Goal: Transaction & Acquisition: Purchase product/service

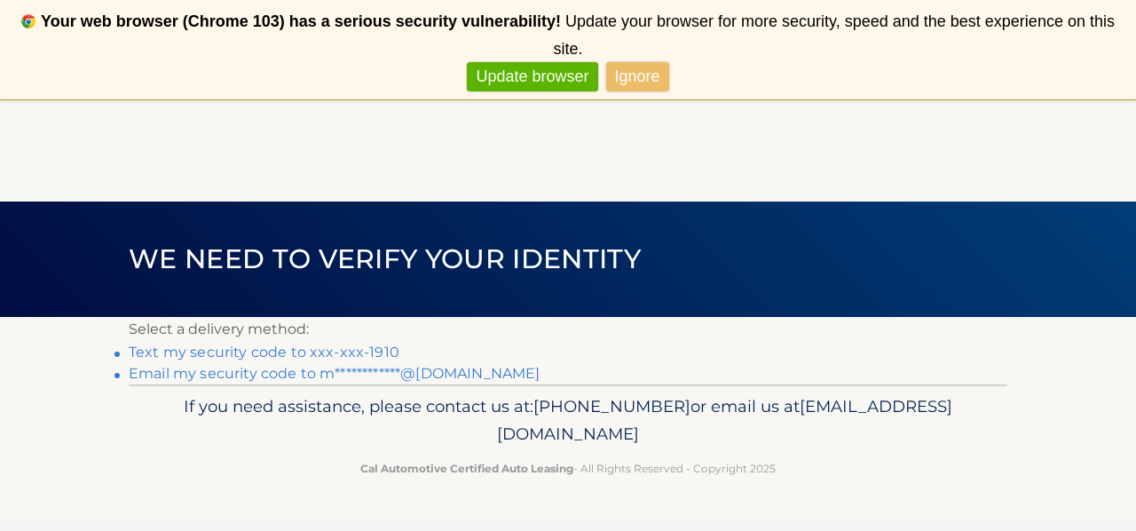
click at [377, 347] on link "Text my security code to xxx-xxx-1910" at bounding box center [264, 351] width 271 height 17
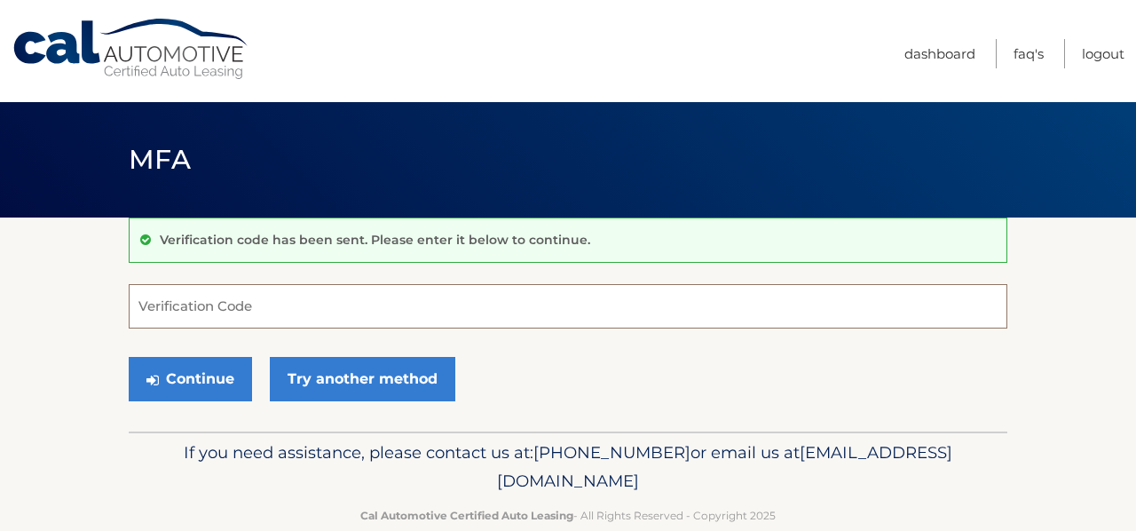
click at [272, 315] on input "Verification Code" at bounding box center [568, 306] width 879 height 44
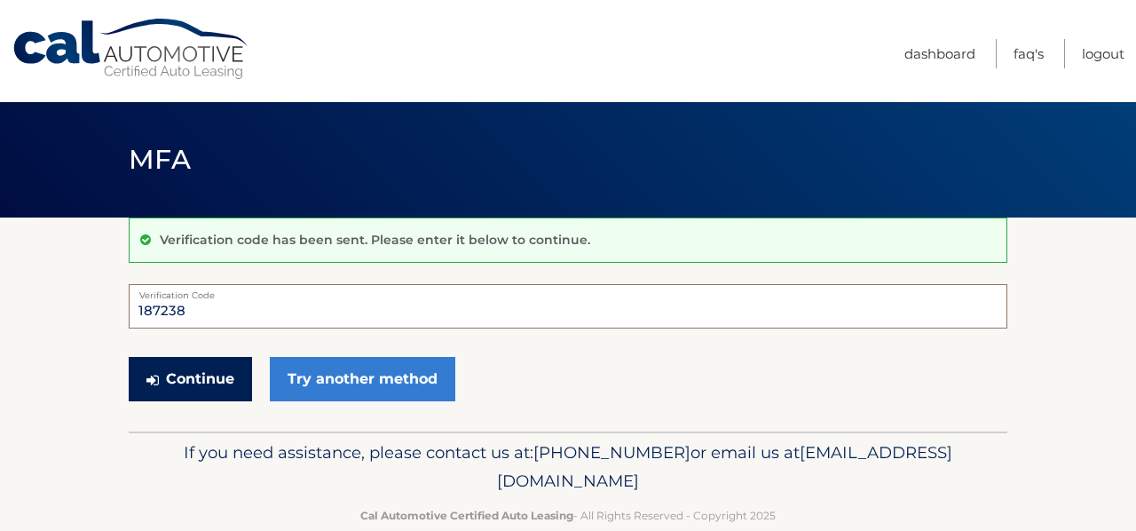
type input "187238"
click at [216, 375] on button "Continue" at bounding box center [190, 379] width 123 height 44
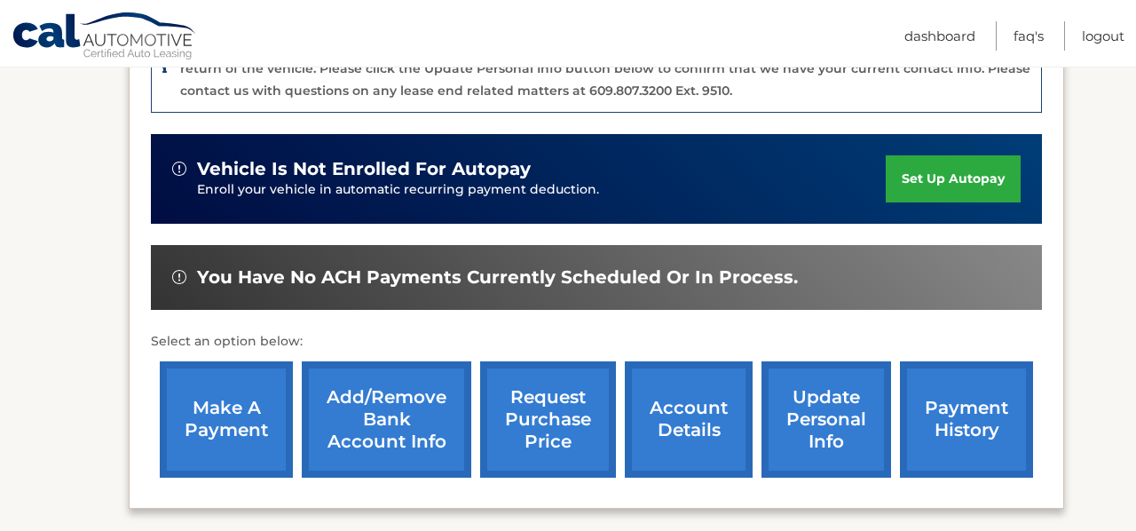
scroll to position [538, 0]
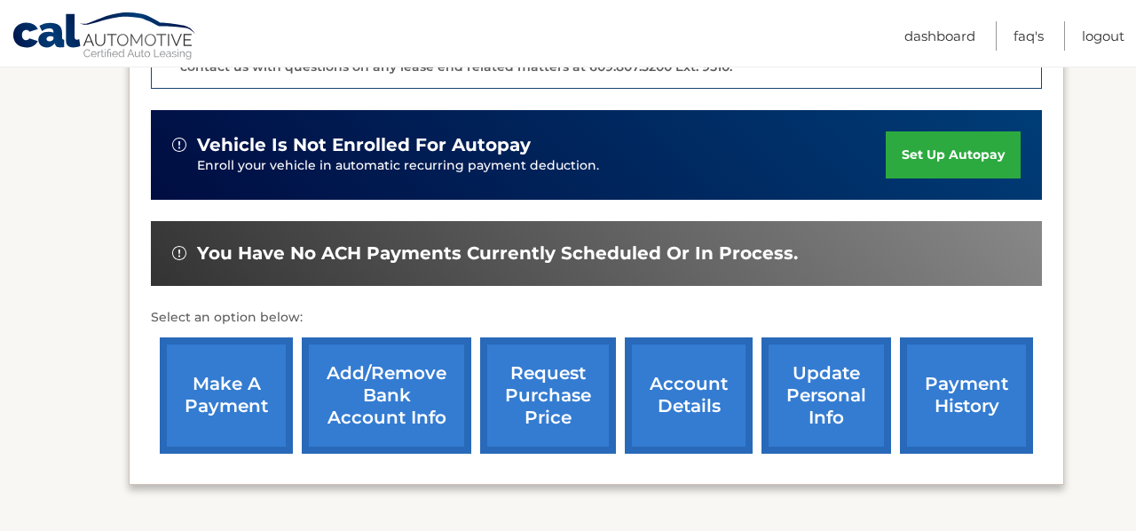
click at [233, 390] on link "make a payment" at bounding box center [226, 395] width 133 height 116
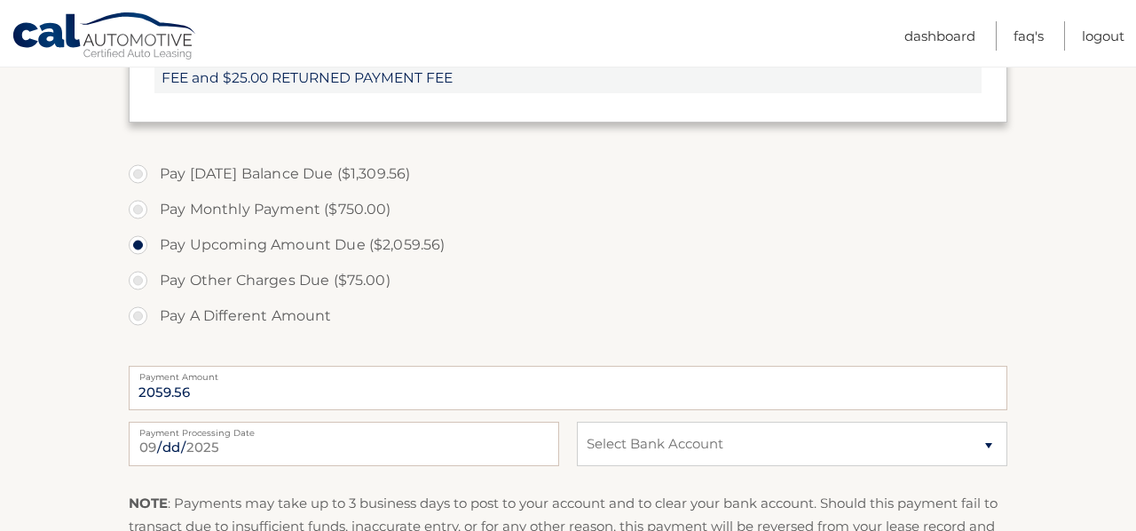
scroll to position [781, 0]
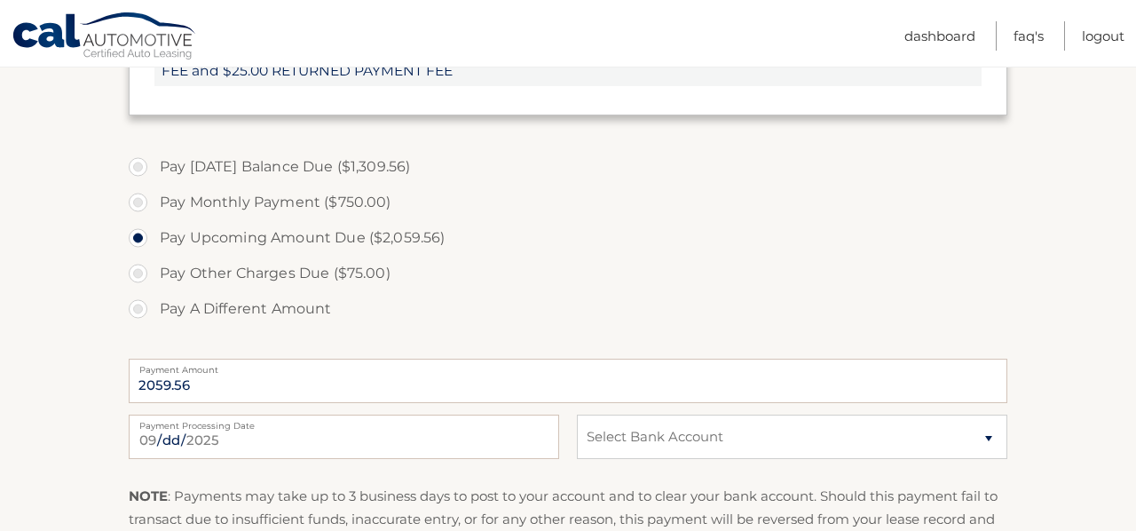
click at [138, 196] on label "Pay Monthly Payment ($750.00)" at bounding box center [568, 202] width 879 height 35
click at [138, 196] on input "Pay Monthly Payment ($750.00)" at bounding box center [145, 199] width 18 height 28
radio input "true"
type input "750.00"
click at [136, 220] on input "Pay Upcoming Amount Due ($2,059.56)" at bounding box center [145, 234] width 18 height 28
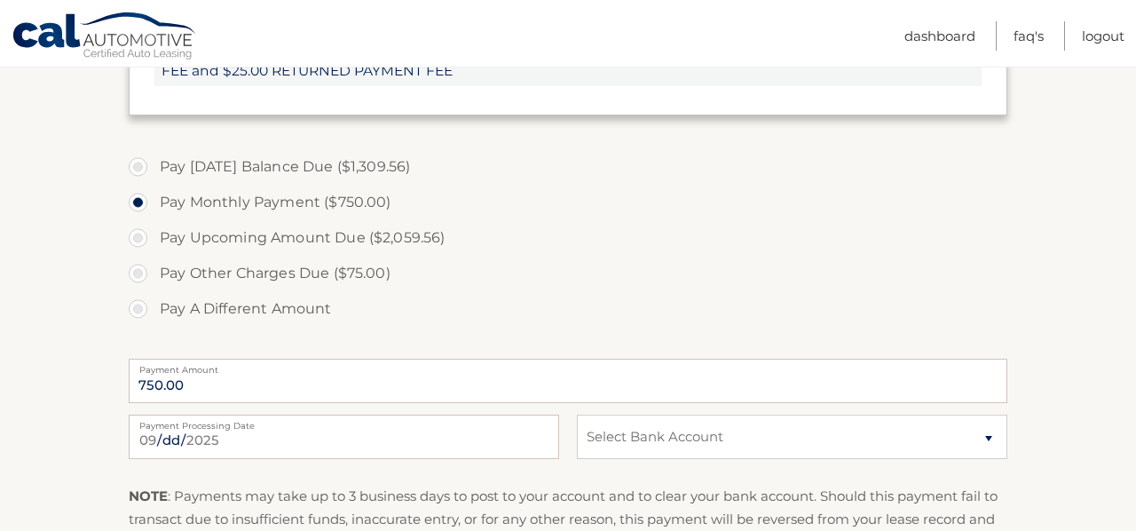
radio input "true"
type input "2059.56"
click at [136, 185] on input "Pay Monthly Payment ($750.00)" at bounding box center [145, 199] width 18 height 28
radio input "true"
type input "750.00"
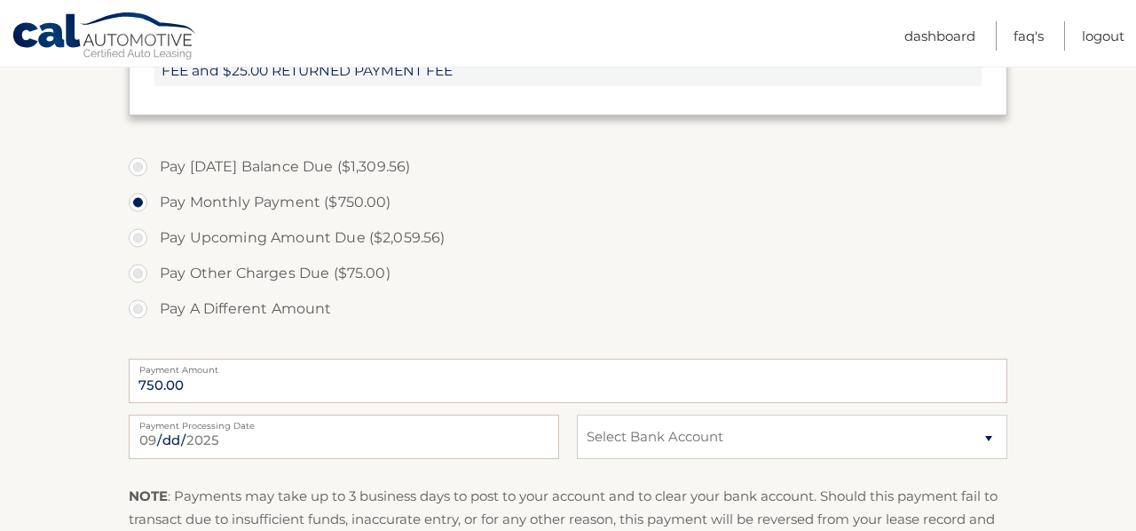
click at [136, 149] on input "Pay Today's Balance Due ($1,309.56)" at bounding box center [145, 163] width 18 height 28
radio input "true"
type input "1309.56"
click at [136, 291] on input "Pay A Different Amount" at bounding box center [145, 305] width 18 height 28
radio input "true"
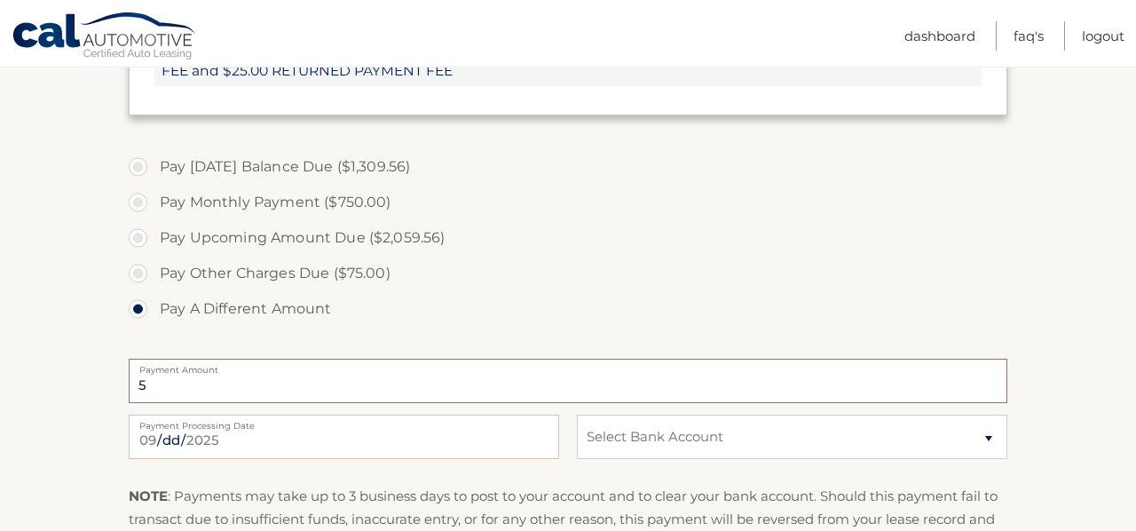
type input "6"
click at [767, 181] on label "Pay Today's Balance Due ($1,309.56)" at bounding box center [568, 166] width 879 height 35
click at [154, 177] on input "Pay Today's Balance Due ($1,309.56)" at bounding box center [145, 163] width 18 height 28
radio input "true"
type input "1309.56"
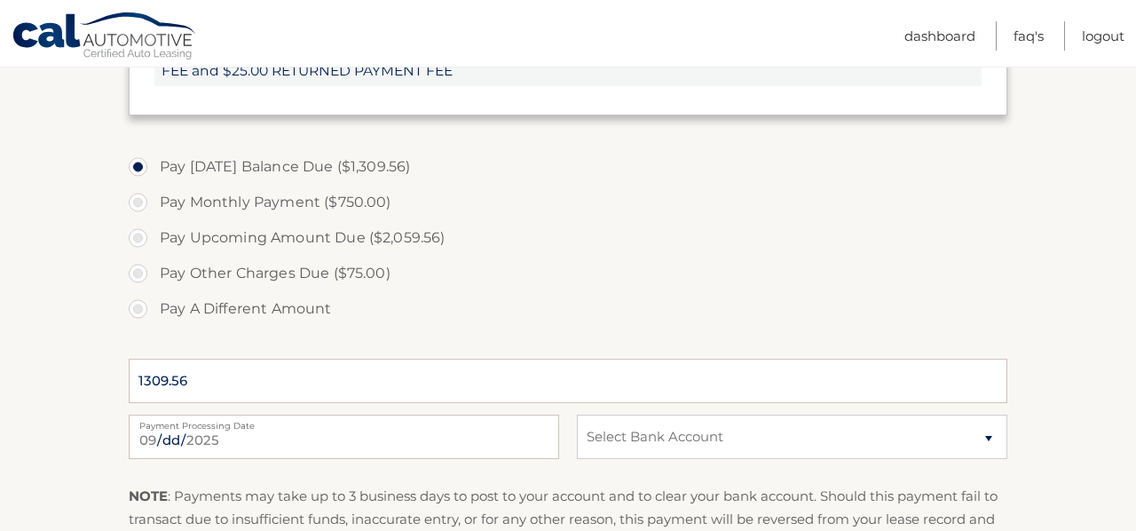
click at [136, 185] on input "Pay Monthly Payment ($750.00)" at bounding box center [145, 199] width 18 height 28
radio input "true"
type input "750.00"
click at [136, 220] on input "Pay Upcoming Amount Due ($2,059.56)" at bounding box center [145, 234] width 18 height 28
radio input "true"
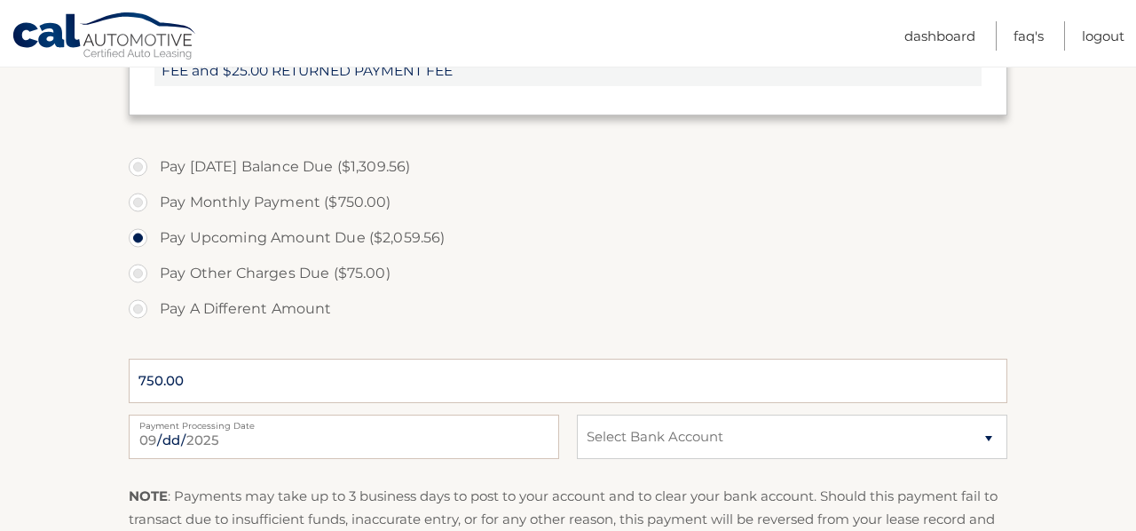
type input "2059.56"
click at [136, 256] on input "Pay Other Charges Due ($75.00)" at bounding box center [145, 270] width 18 height 28
radio input "true"
type input "75.00"
click at [136, 291] on input "Pay A Different Amount" at bounding box center [145, 305] width 18 height 28
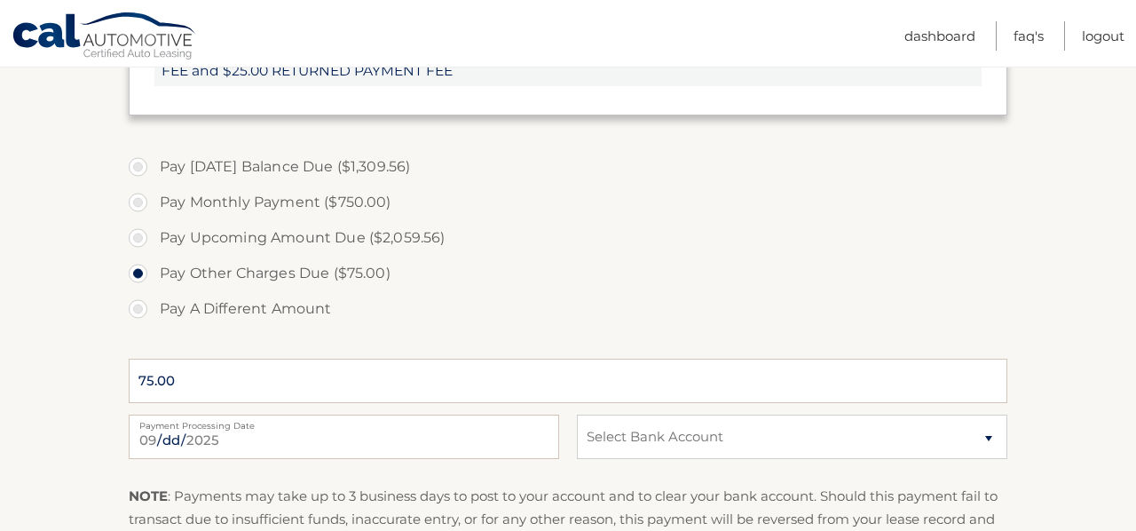
radio input "true"
type input "4"
click at [1100, 146] on section "Account Overview | Make a Payment Payment Information Balance Forward: Late Cha…" at bounding box center [568, 52] width 1136 height 1232
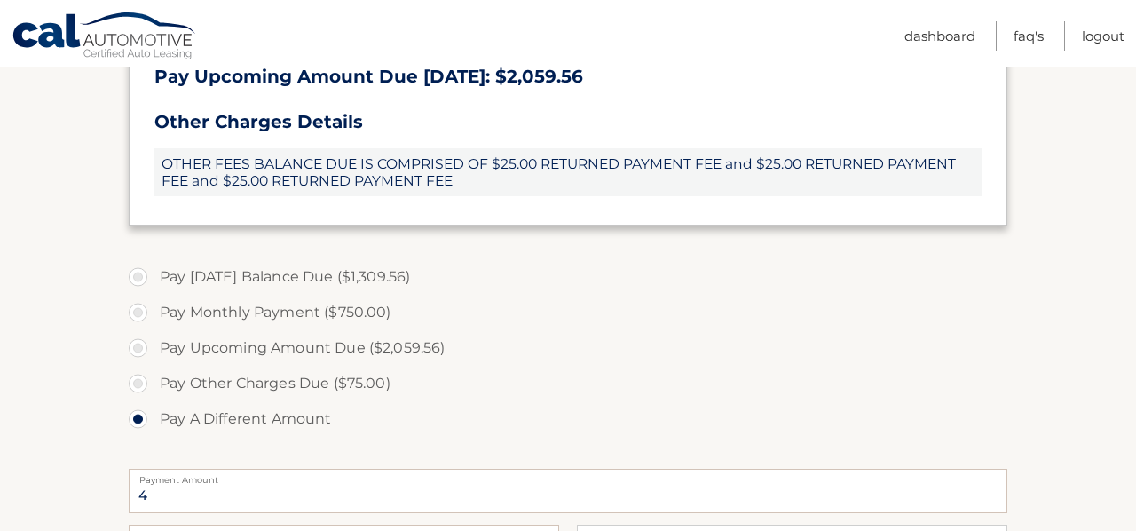
scroll to position [674, 0]
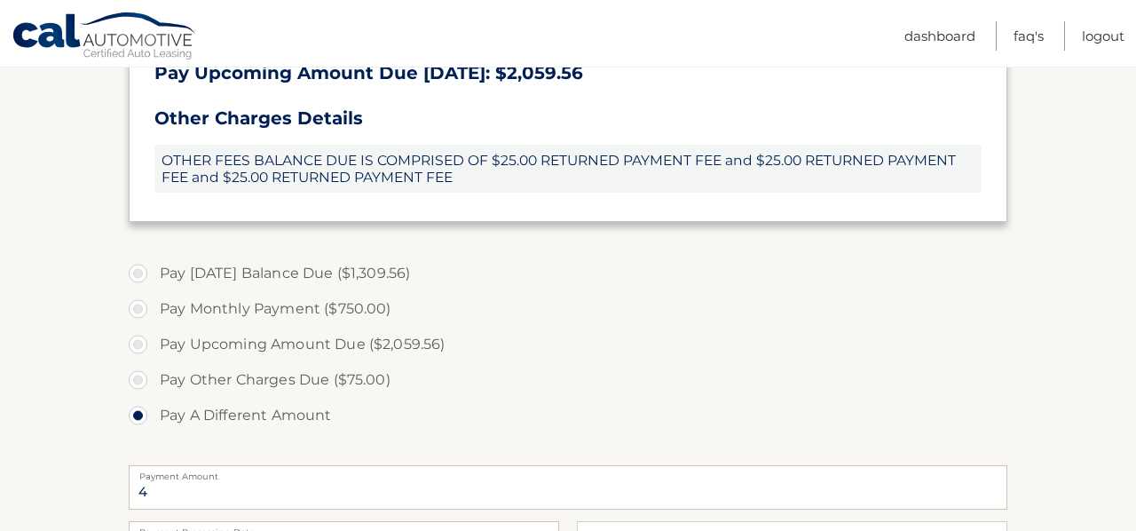
click at [140, 310] on label "Pay Monthly Payment ($750.00)" at bounding box center [568, 308] width 879 height 35
click at [140, 310] on input "Pay Monthly Payment ($750.00)" at bounding box center [145, 305] width 18 height 28
radio input "true"
type input "750.00"
click at [136, 327] on input "Pay Upcoming Amount Due ($2,059.56)" at bounding box center [145, 341] width 18 height 28
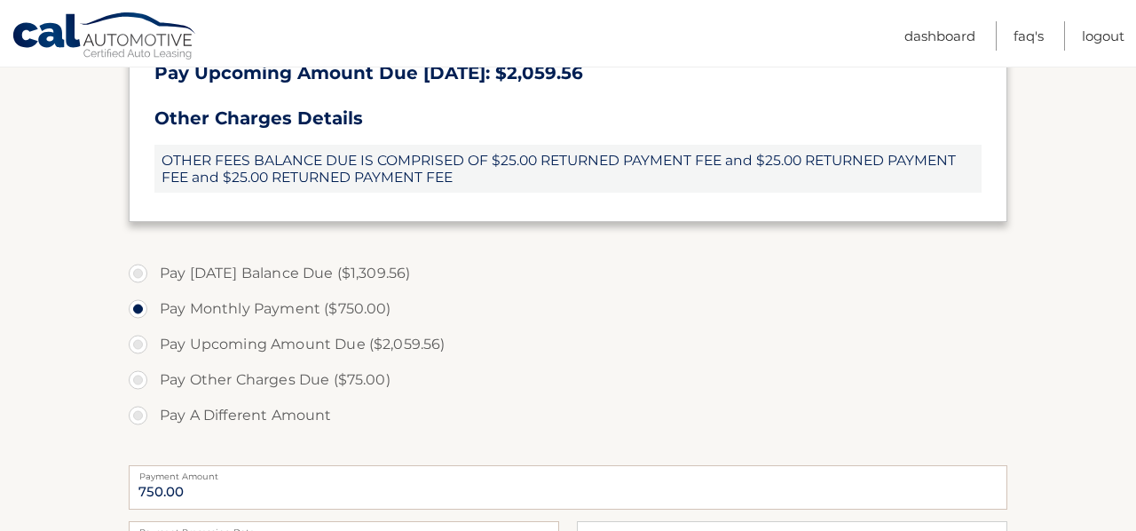
radio input "true"
type input "2059.56"
click at [136, 362] on input "Pay Other Charges Due ($75.00)" at bounding box center [145, 376] width 18 height 28
radio input "true"
type input "75.00"
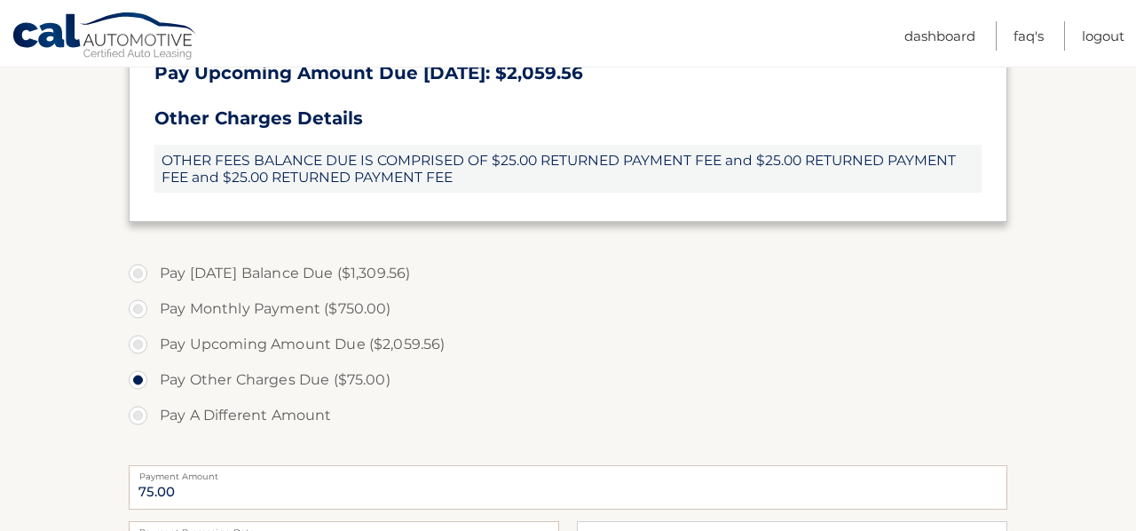
click at [143, 307] on label "Pay Monthly Payment ($750.00)" at bounding box center [568, 308] width 879 height 35
click at [143, 307] on input "Pay Monthly Payment ($750.00)" at bounding box center [145, 305] width 18 height 28
radio input "true"
type input "750.00"
click at [629, 295] on label "Pay Monthly Payment ($750.00)" at bounding box center [568, 308] width 879 height 35
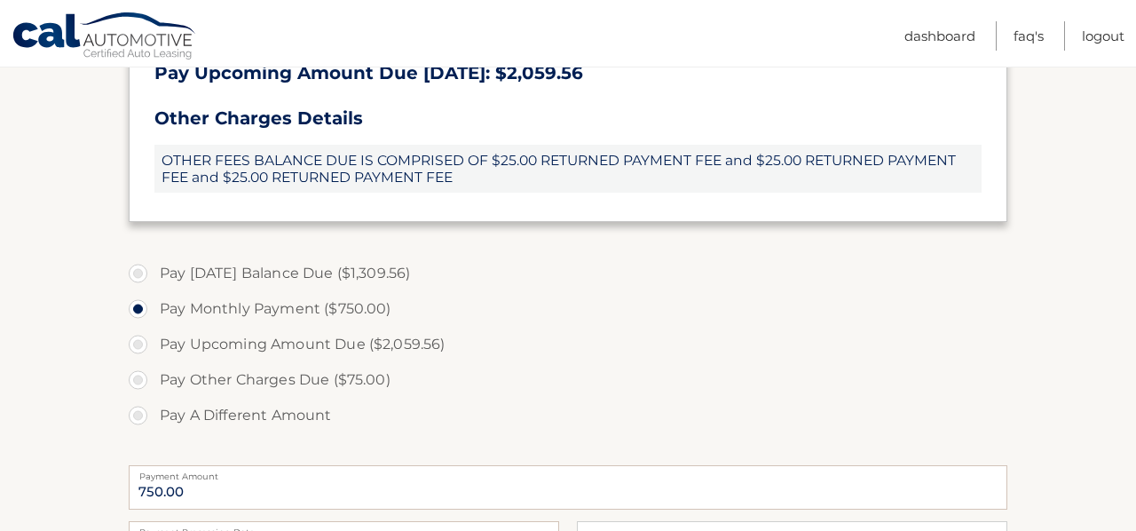
click at [154, 295] on input "Pay Monthly Payment ($750.00)" at bounding box center [145, 305] width 18 height 28
click at [136, 327] on input "Pay Upcoming Amount Due ($2,059.56)" at bounding box center [145, 341] width 18 height 28
radio input "true"
type input "2059.56"
click at [136, 362] on input "Pay Other Charges Due ($75.00)" at bounding box center [145, 376] width 18 height 28
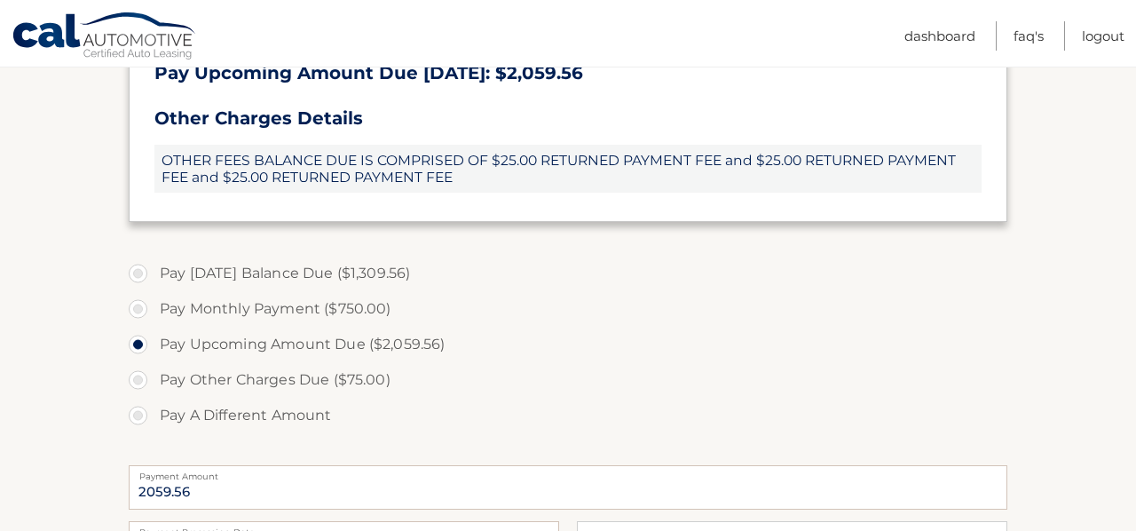
radio input "true"
type input "75.00"
click at [138, 308] on label "Pay Monthly Payment ($750.00)" at bounding box center [568, 308] width 879 height 35
click at [138, 308] on input "Pay Monthly Payment ($750.00)" at bounding box center [145, 305] width 18 height 28
radio input "true"
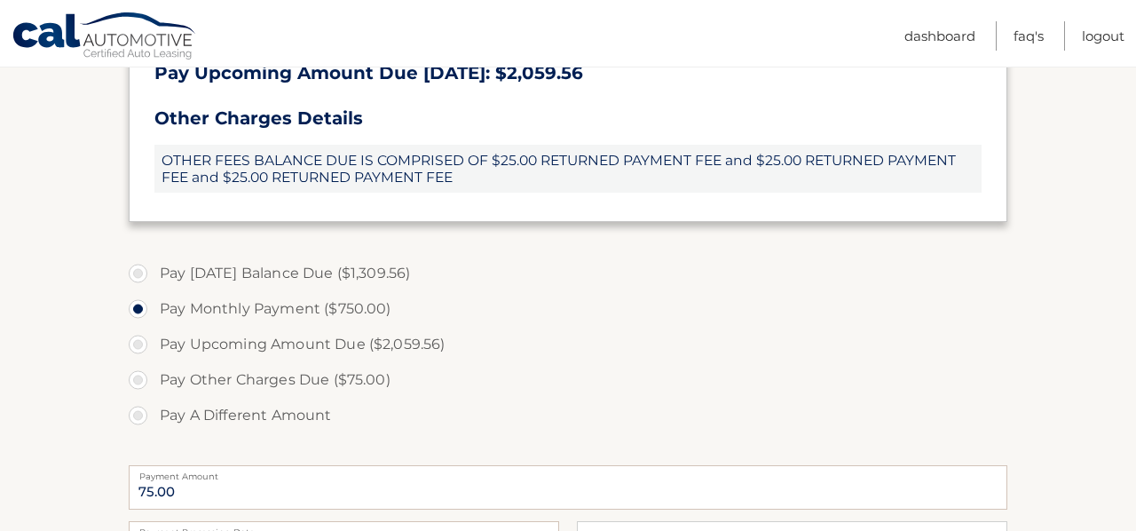
type input "750.00"
drag, startPoint x: 1132, startPoint y: 120, endPoint x: 1135, endPoint y: 346, distance: 226.3
click at [335, 490] on input "750.00" at bounding box center [568, 487] width 879 height 44
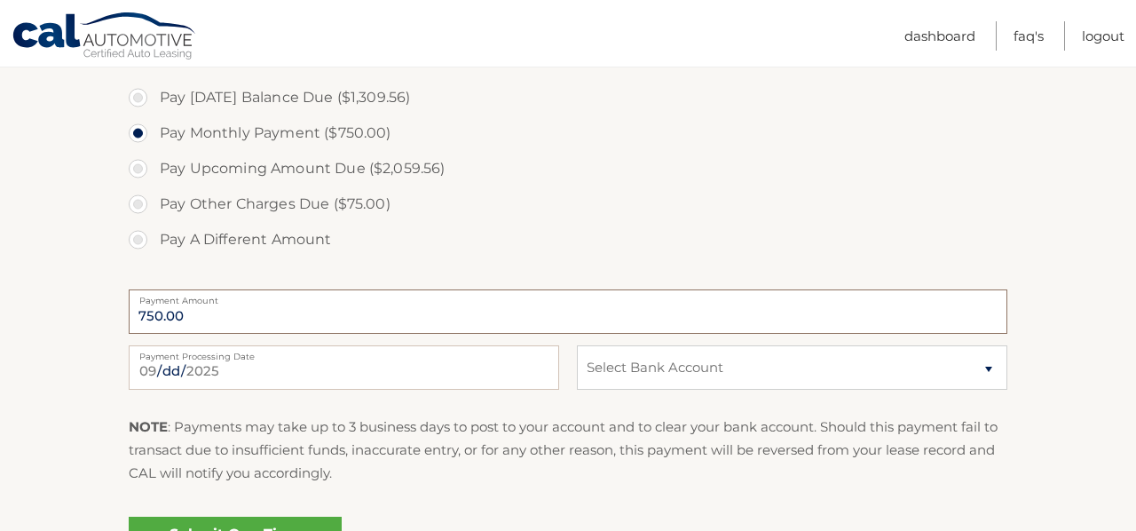
scroll to position [852, 0]
click at [230, 366] on input "2025-09-23" at bounding box center [344, 365] width 430 height 44
type input "2025-09-30"
click at [680, 363] on select "Select Bank Account Bank of America BANK OF AMERICA, N.A. *****9733 Checking CI…" at bounding box center [792, 365] width 430 height 44
select select "NzJjOGNjYzEtNWYwMS00NTcwLWIxYjQtOTE3MmMyYmQxMTQ0"
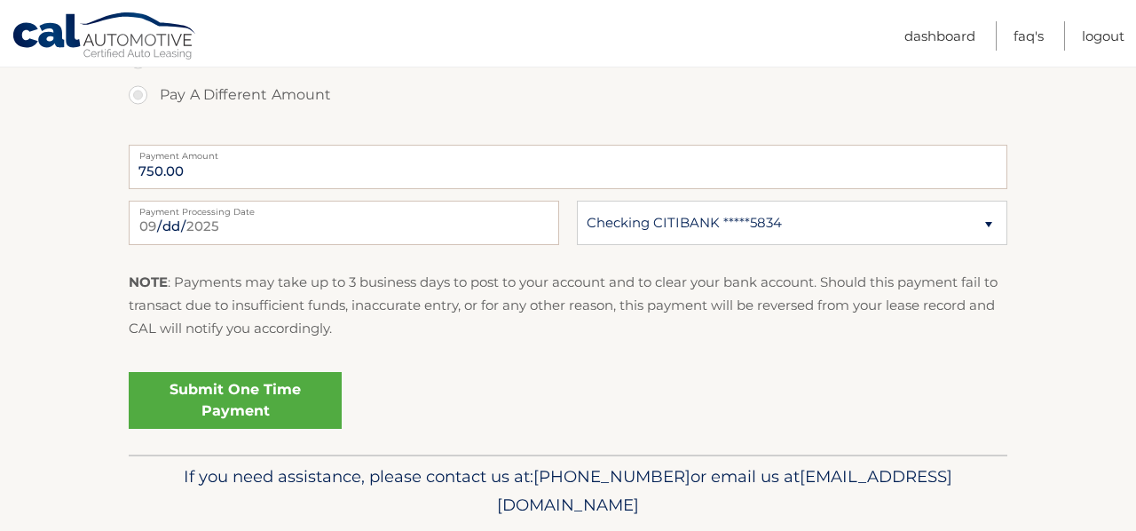
scroll to position [1029, 0]
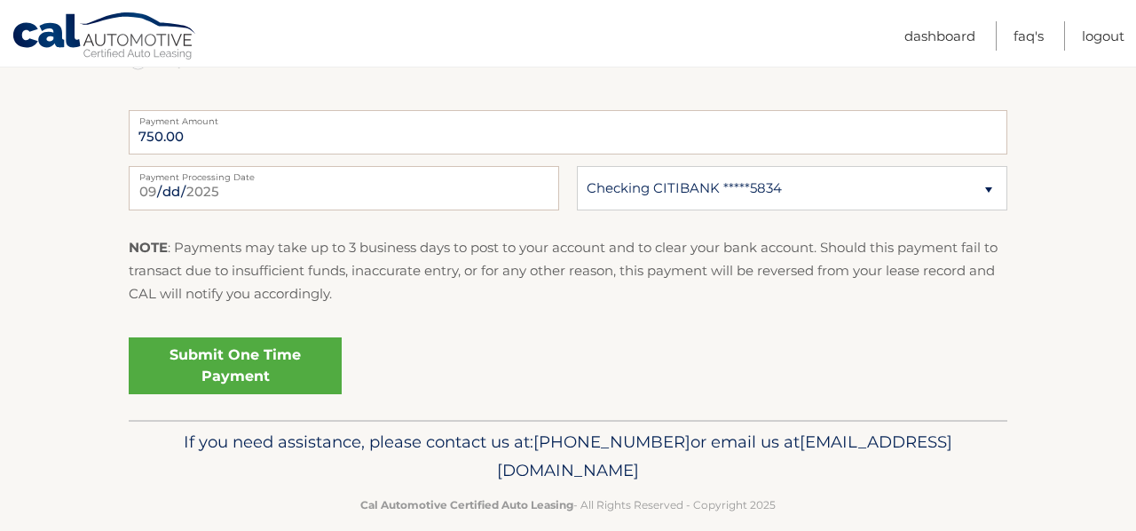
click at [225, 351] on link "Submit One Time Payment" at bounding box center [235, 365] width 213 height 57
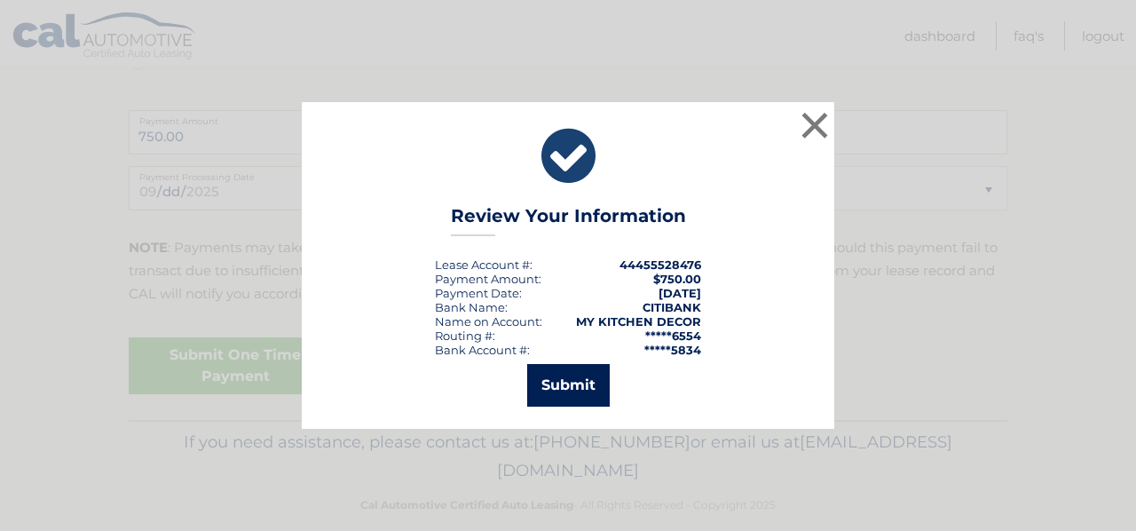
click at [575, 384] on button "Submit" at bounding box center [568, 385] width 83 height 43
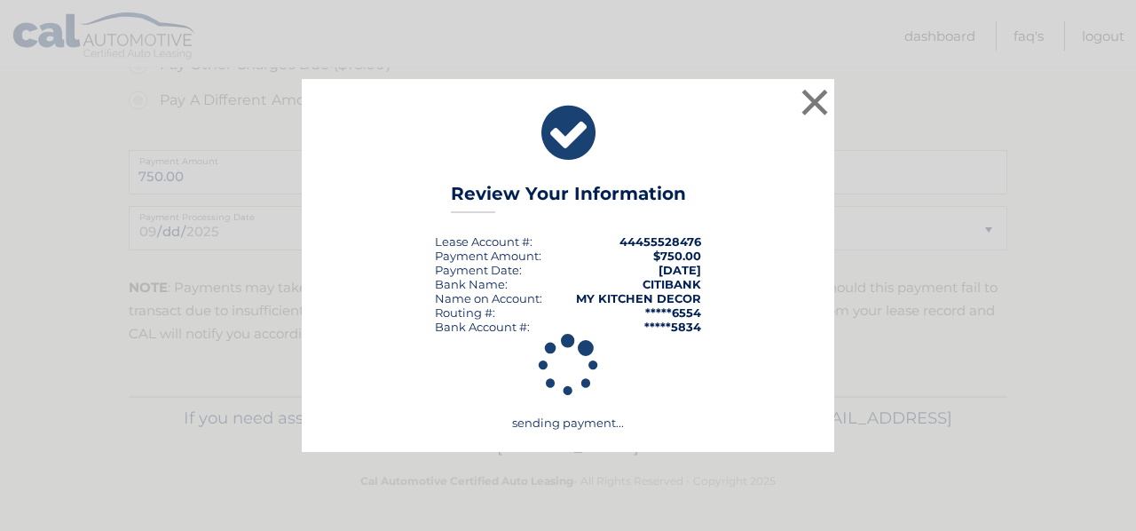
scroll to position [989, 0]
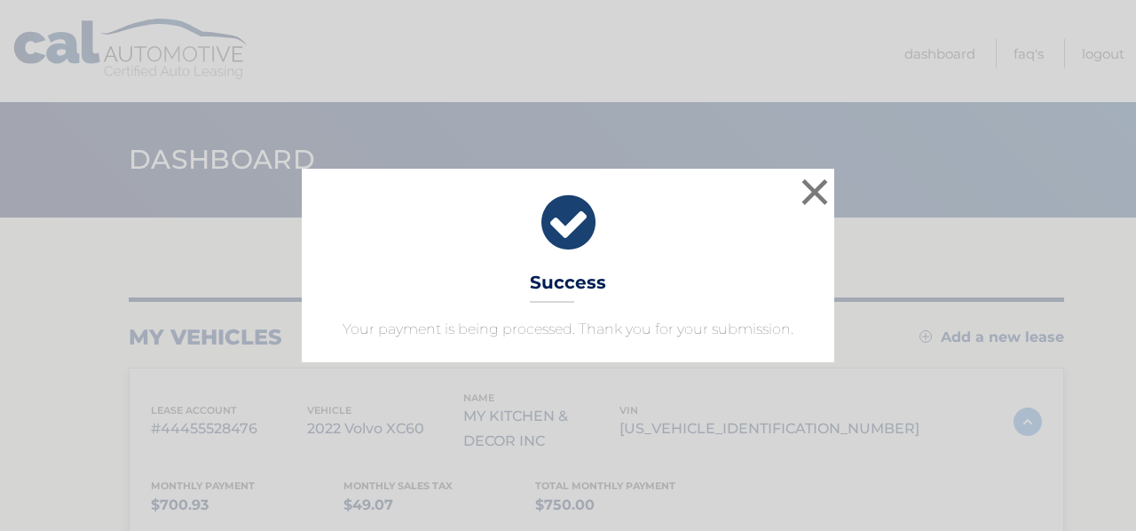
click at [932, 329] on div "× Success Your payment is being processed. Thank you for your submission." at bounding box center [568, 265] width 1122 height 193
